Goal: Consume media (video, audio)

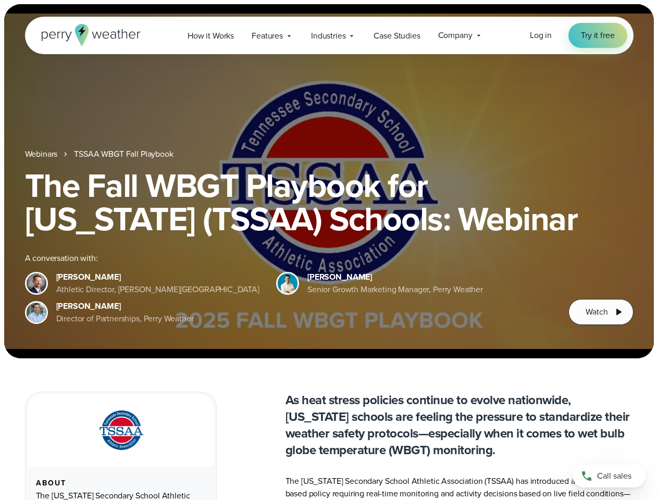
click at [329, 250] on div "The Fall WBGT Playbook for [US_STATE] (TSSAA) Schools: Webinar A conversation w…" at bounding box center [329, 247] width 608 height 156
click at [329, 35] on span "Industries" at bounding box center [328, 36] width 34 height 12
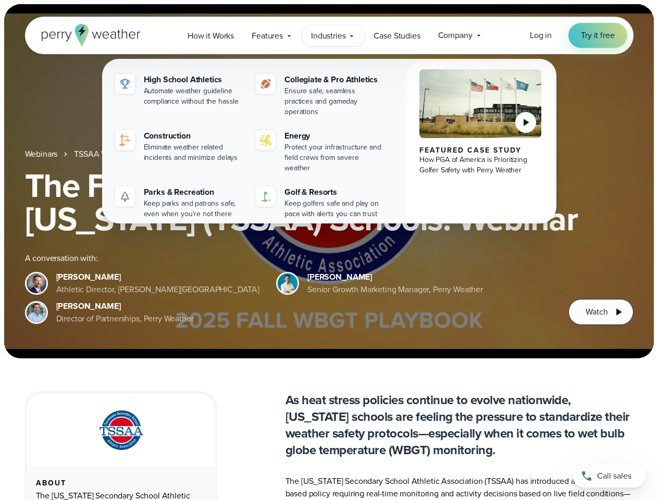
click at [329, 181] on h1 "The Fall WBGT Playbook for [US_STATE] (TSSAA) Schools: Webinar" at bounding box center [329, 202] width 608 height 67
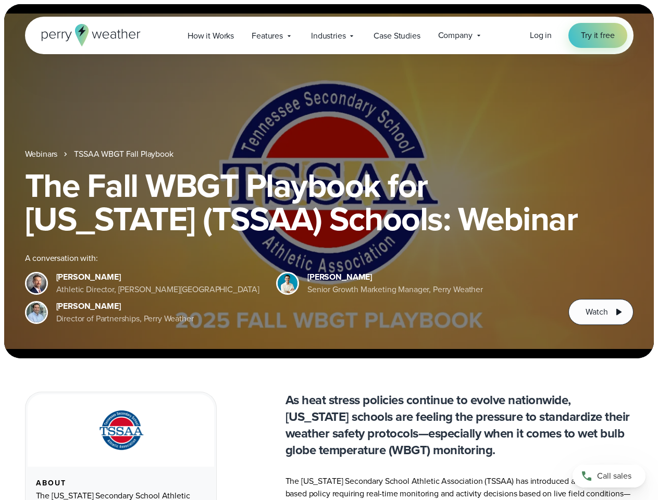
click at [124, 154] on link "TSSAA WBGT Fall Playbook" at bounding box center [123, 154] width 99 height 12
click at [600, 312] on span "Watch" at bounding box center [596, 312] width 22 height 12
